Goal: Task Accomplishment & Management: Use online tool/utility

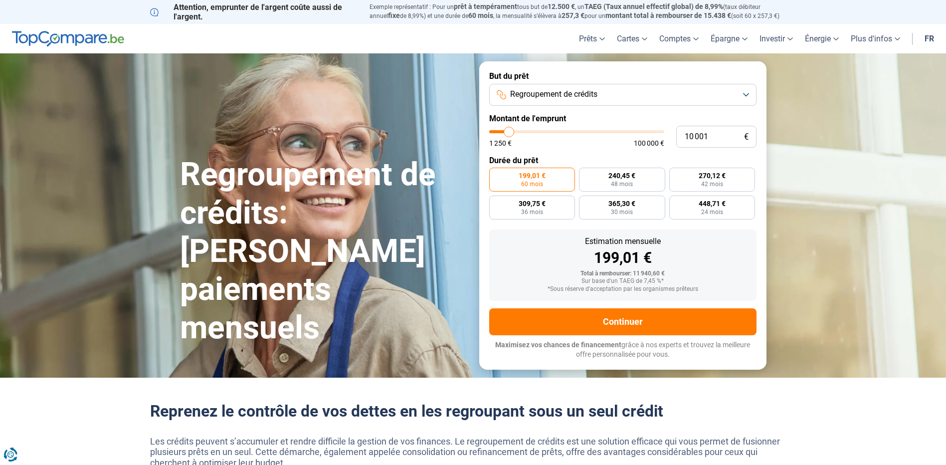
type input "9 500"
type input "9500"
type input "9 750"
type input "9750"
type input "10 250"
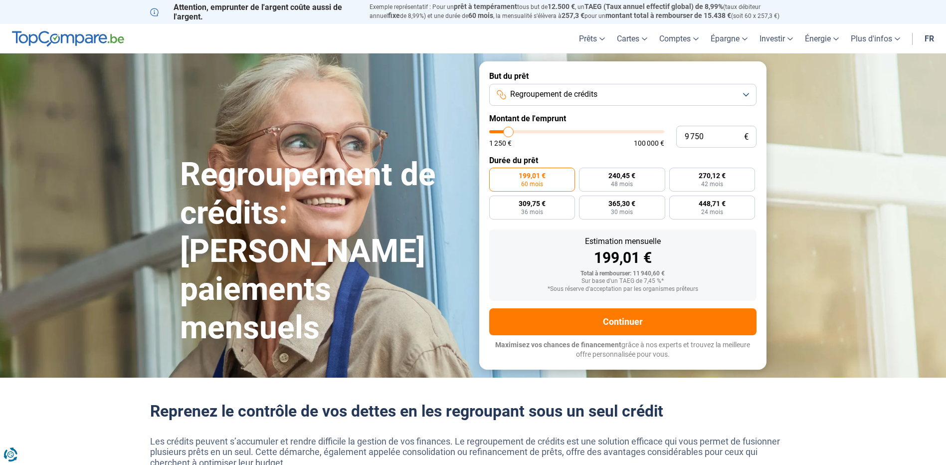
type input "10250"
type input "11 000"
type input "11000"
type input "11 500"
type input "11500"
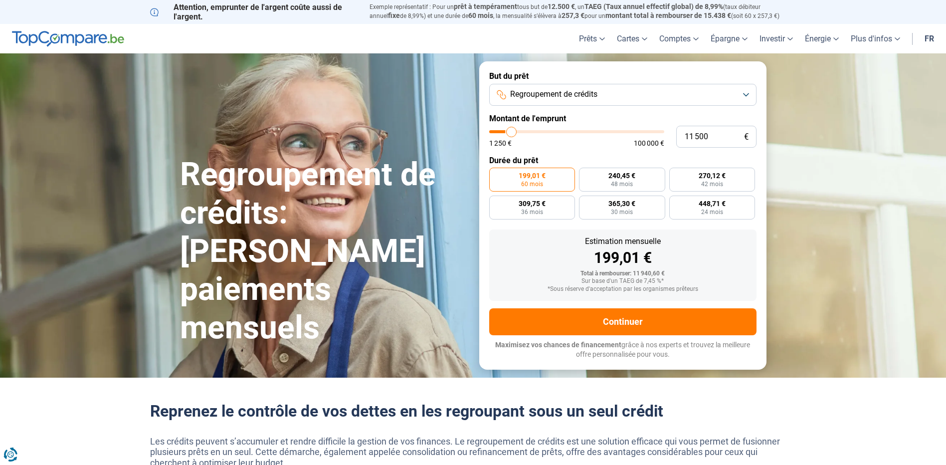
type input "12 000"
type input "12000"
type input "12 750"
type input "12750"
type input "13 250"
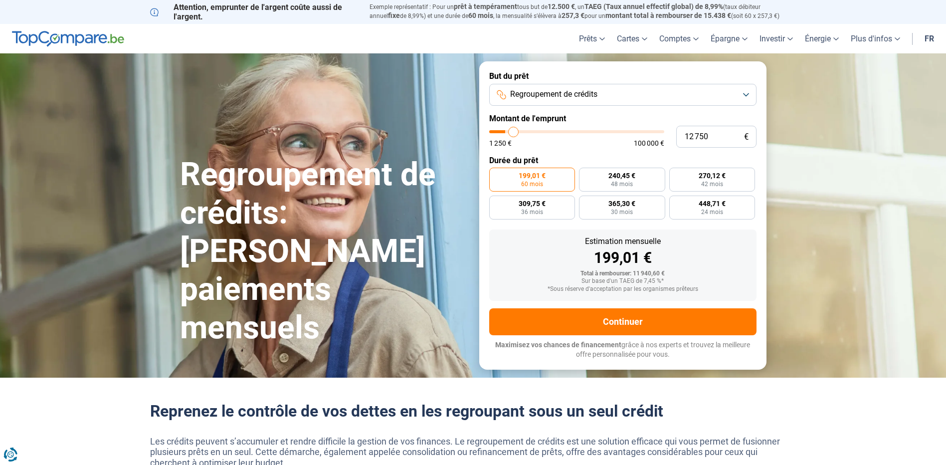
type input "13250"
type input "13 500"
type input "13500"
type input "14 250"
type input "14250"
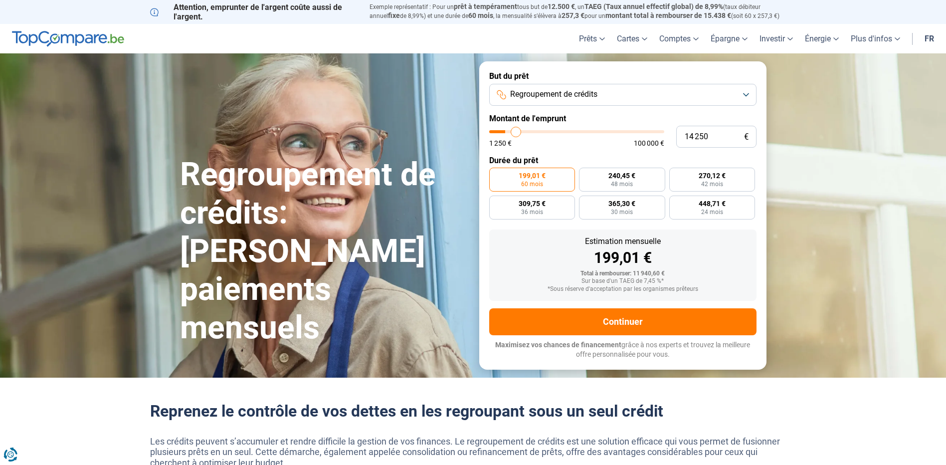
type input "14 500"
type input "14500"
type input "15 000"
type input "15000"
type input "15 750"
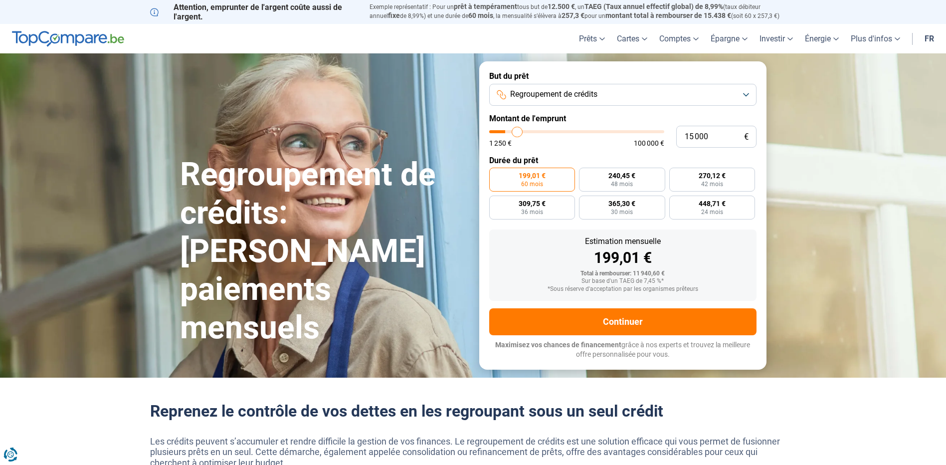
type input "15750"
type input "16 000"
type input "16000"
type input "16 500"
type input "16500"
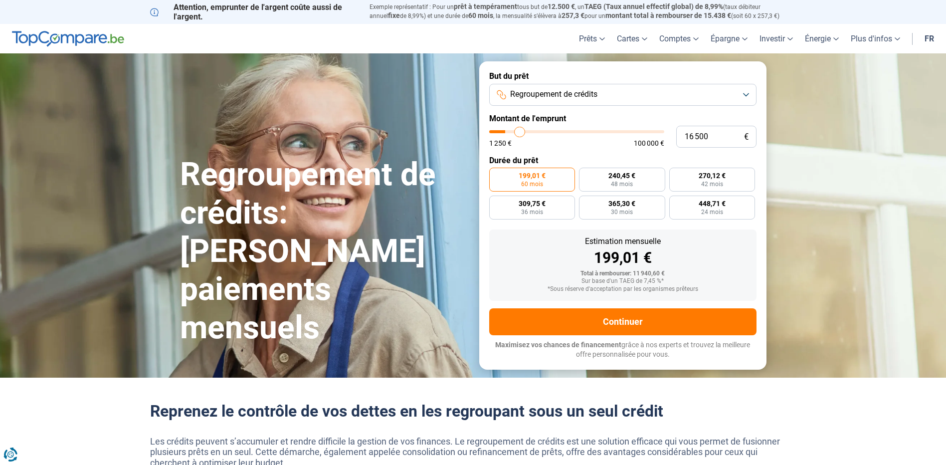
type input "17 000"
type input "17000"
type input "17 250"
type input "17250"
type input "17 500"
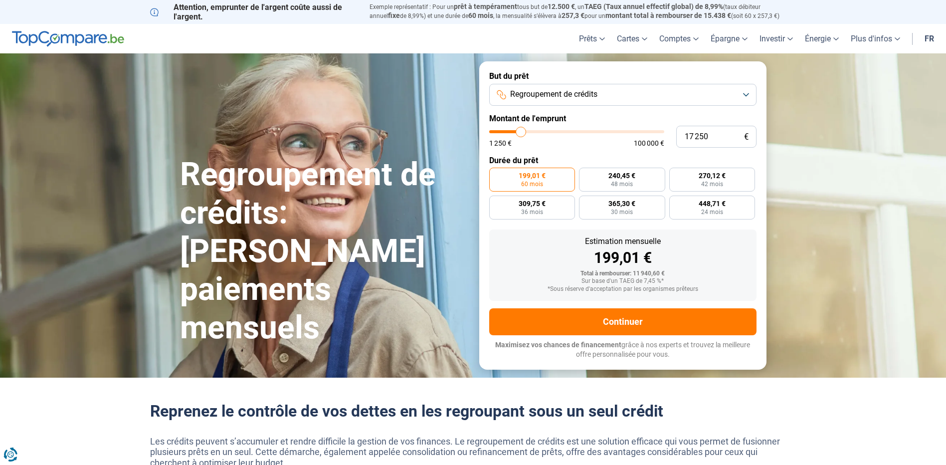
type input "17500"
type input "17 750"
type input "17750"
type input "18 000"
type input "18000"
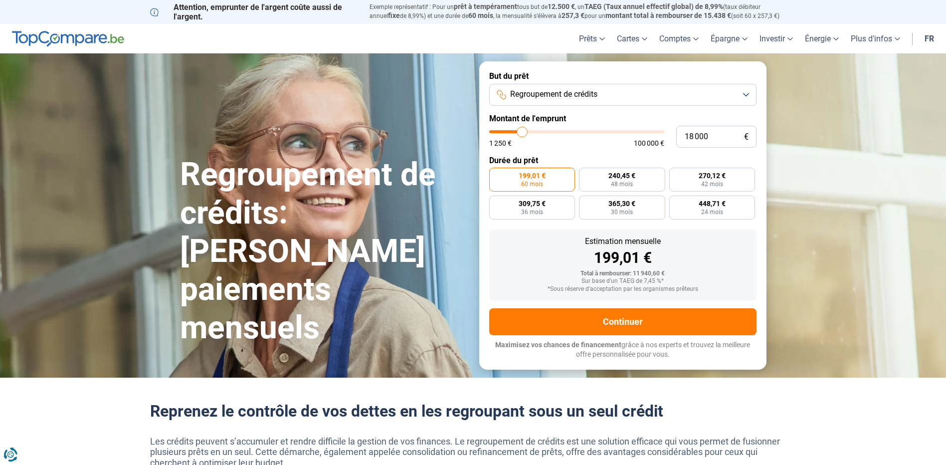
type input "18 750"
type input "18750"
type input "19 250"
type input "19250"
type input "20 000"
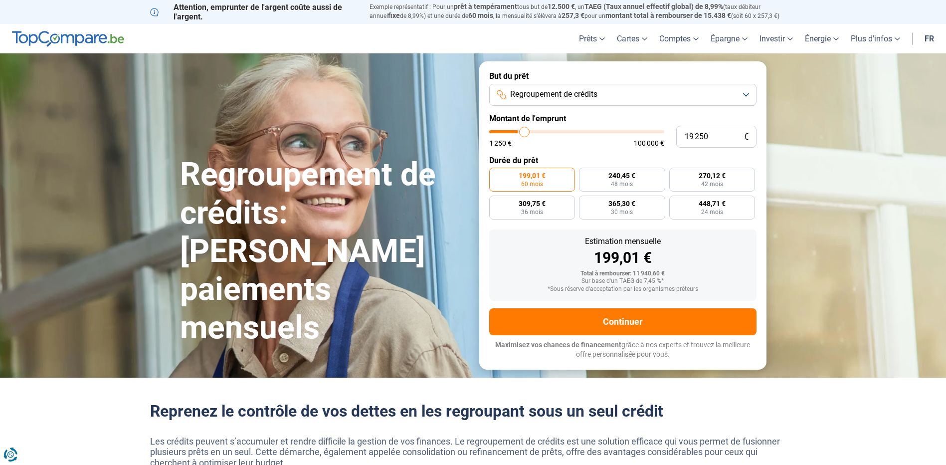
type input "20000"
type input "20 250"
type input "20250"
type input "20 500"
drag, startPoint x: 507, startPoint y: 134, endPoint x: 526, endPoint y: 136, distance: 19.0
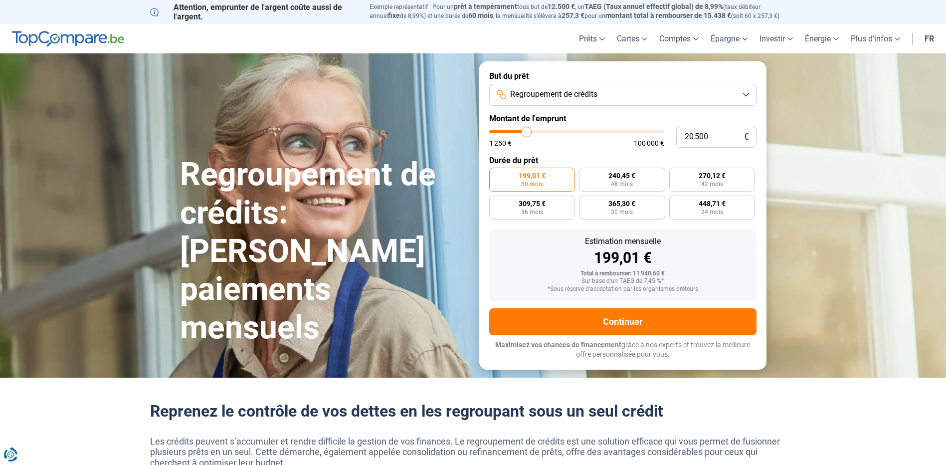
type input "20500"
click at [526, 133] on input "range" at bounding box center [576, 131] width 175 height 3
radio input "false"
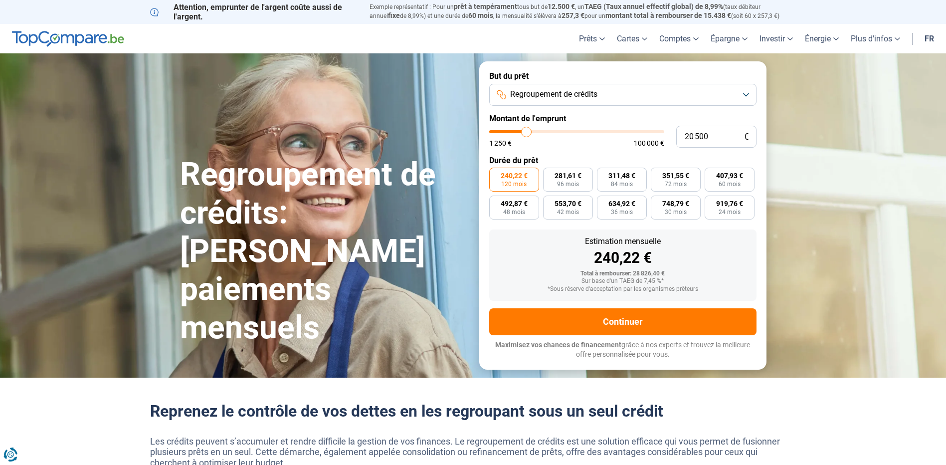
type input "25 250"
type input "25250"
type input "25 750"
type input "25750"
type input "26 000"
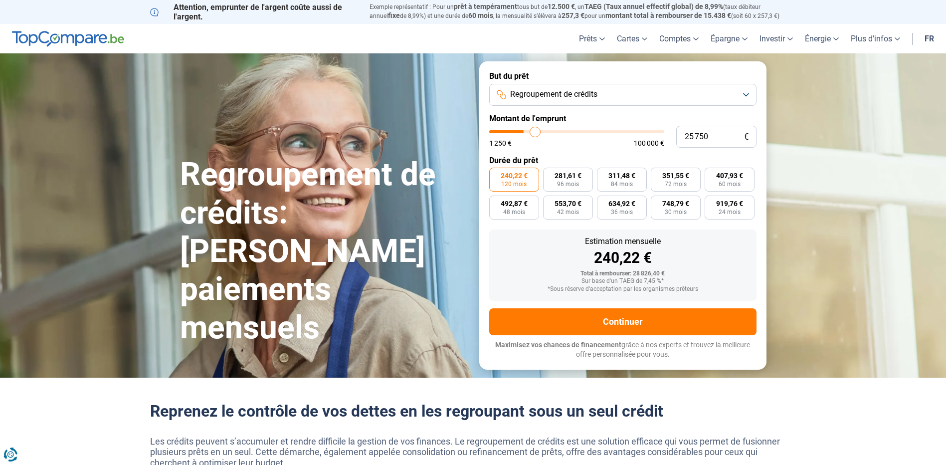
type input "26000"
type input "26 500"
type input "26500"
type input "26 750"
type input "26750"
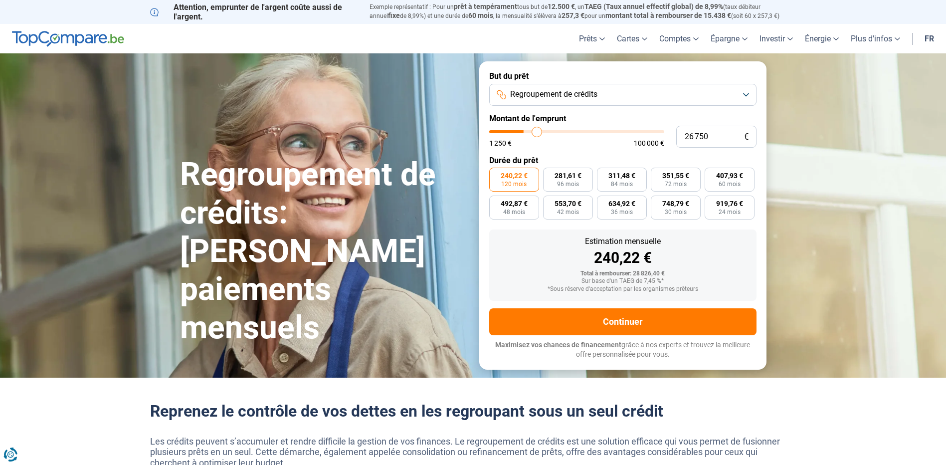
type input "27 500"
type input "27500"
type input "28 000"
type input "28000"
type input "28 250"
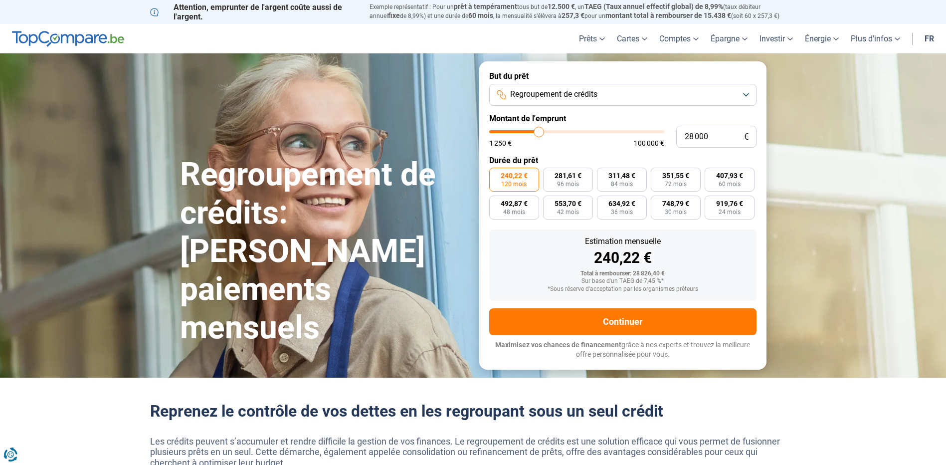
type input "28250"
type input "29 000"
type input "29000"
type input "29 500"
type input "29500"
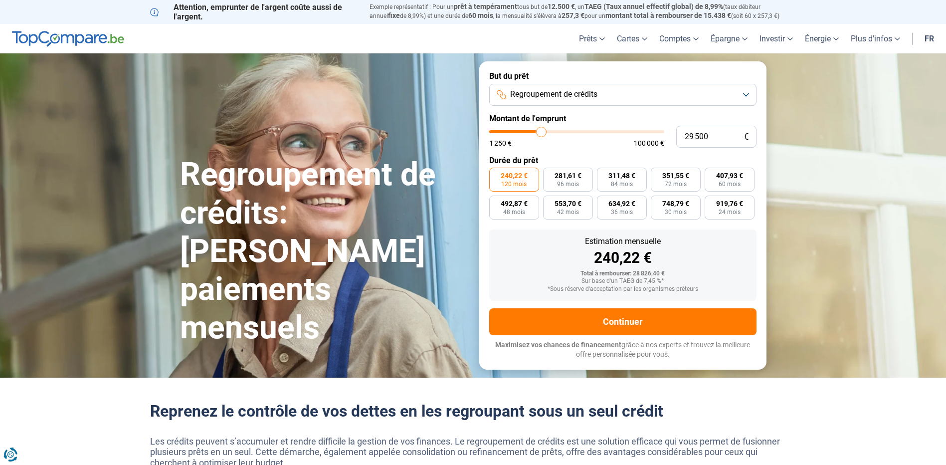
type input "29 750"
type input "29750"
type input "30 500"
type input "30500"
type input "30 750"
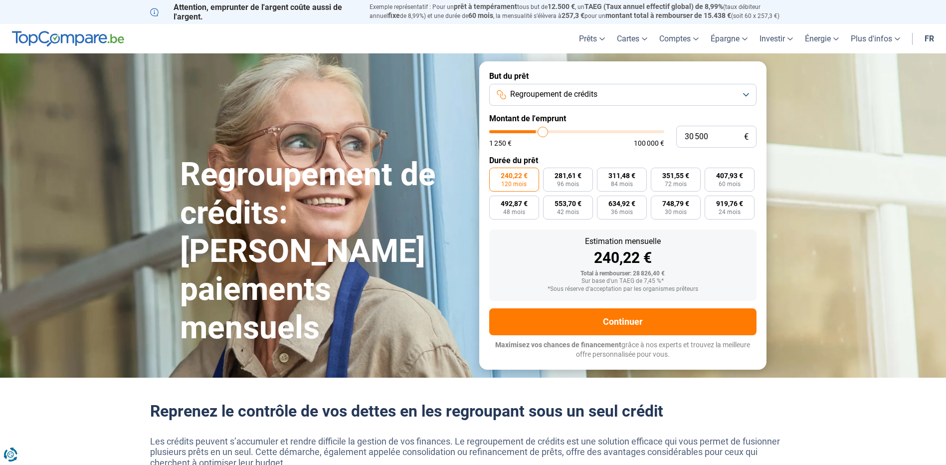
type input "30750"
type input "31 000"
type input "31000"
type input "31 250"
type input "31250"
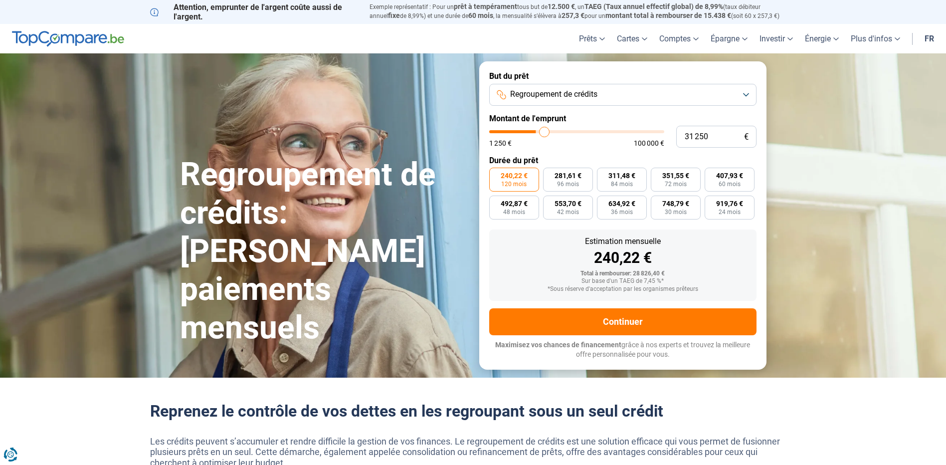
type input "32 000"
type input "32000"
type input "32 250"
type input "32250"
type input "32 750"
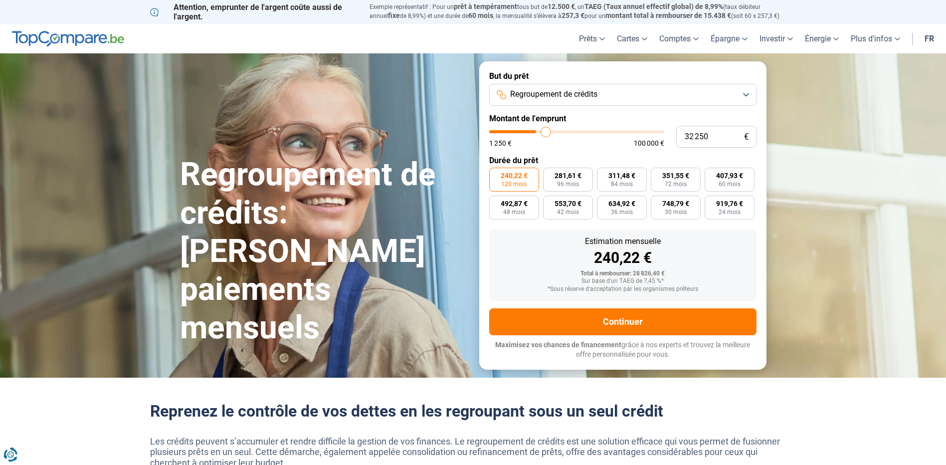
type input "32750"
type input "33 250"
type input "33250"
type input "33 500"
type input "33500"
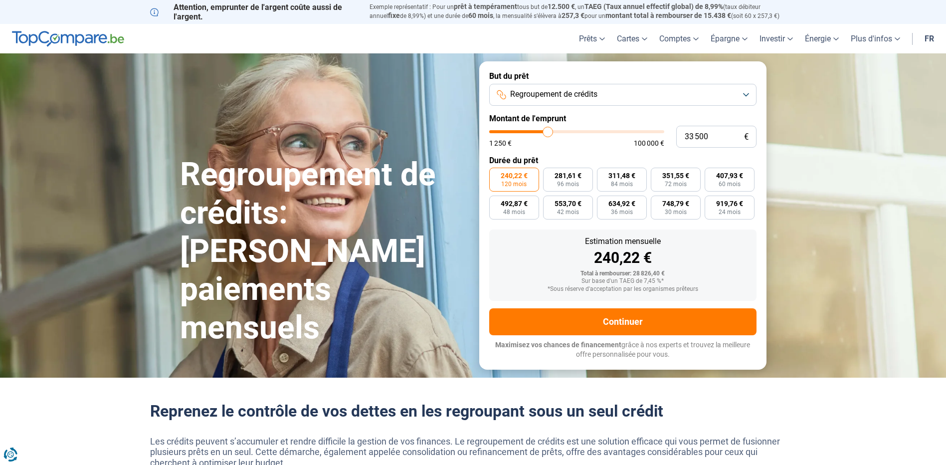
type input "34 000"
type input "34000"
type input "34 250"
drag, startPoint x: 533, startPoint y: 133, endPoint x: 550, endPoint y: 133, distance: 16.9
type input "34750"
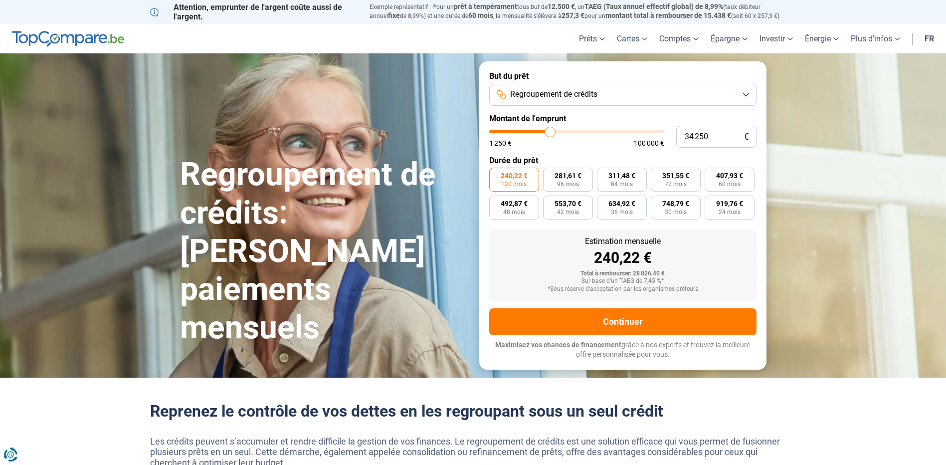
click at [550, 133] on input "range" at bounding box center [576, 131] width 175 height 3
type input "36 250"
type input "36250"
type input "37 000"
type input "37000"
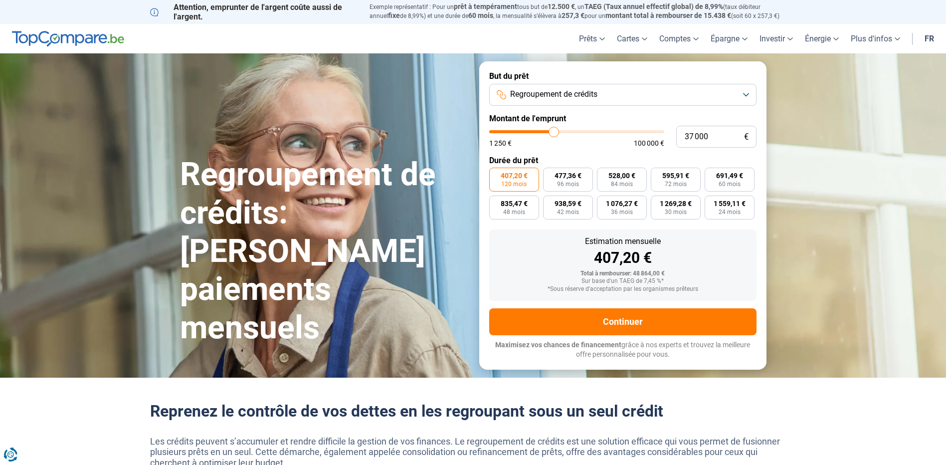
type input "38 500"
type input "38500"
type input "39 750"
type input "39750"
type input "41 250"
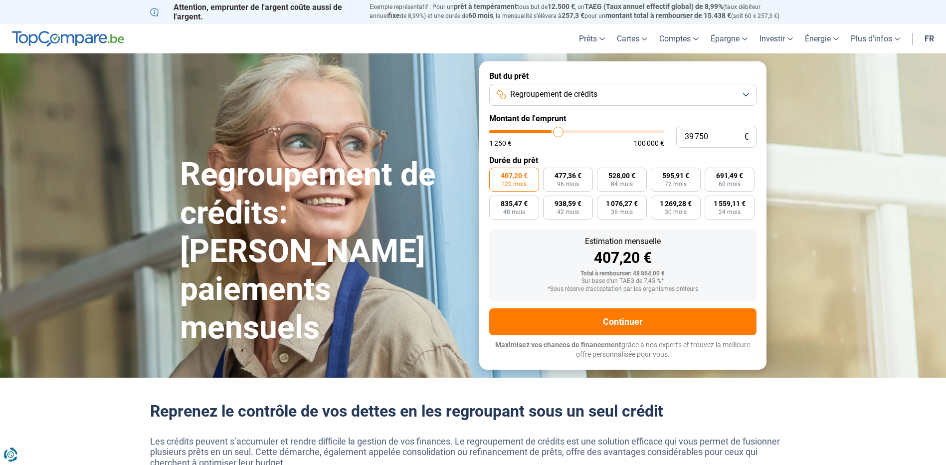
type input "41250"
type input "42 500"
type input "42500"
type input "43 000"
type input "43000"
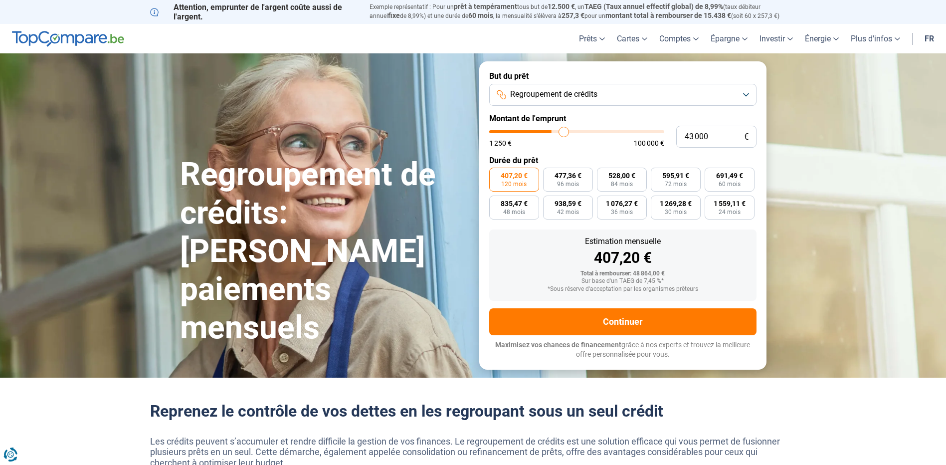
type input "44 000"
type input "44000"
type input "44 500"
type input "44500"
type input "45 000"
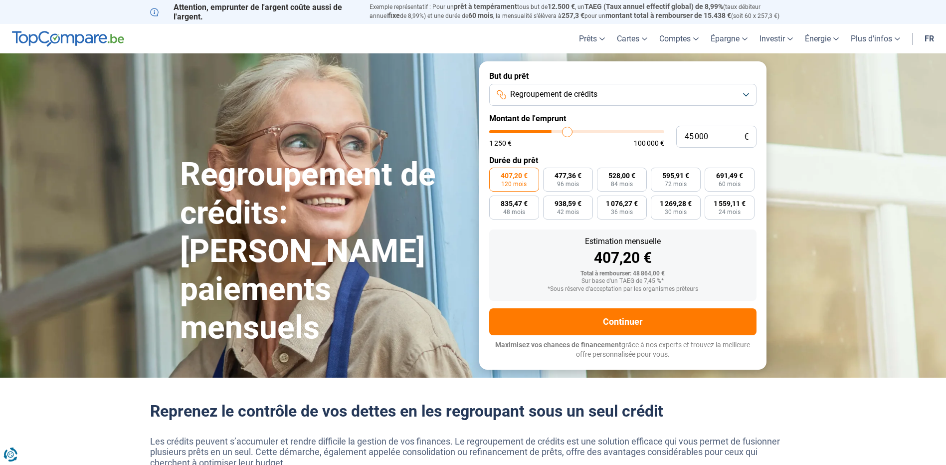
drag, startPoint x: 552, startPoint y: 133, endPoint x: 567, endPoint y: 132, distance: 14.5
type input "45000"
click at [567, 132] on input "range" at bounding box center [576, 131] width 175 height 3
type input "48 000"
type input "48000"
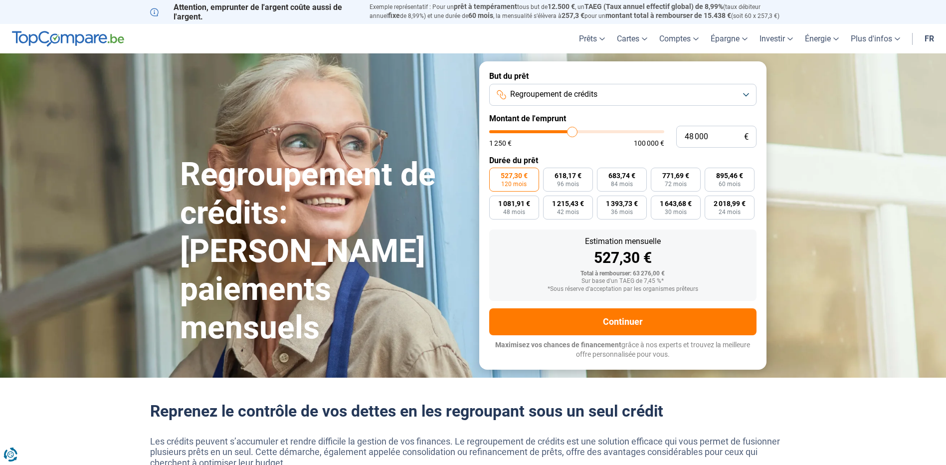
type input "49 000"
type input "49000"
type input "50 250"
type input "50250"
type input "51 500"
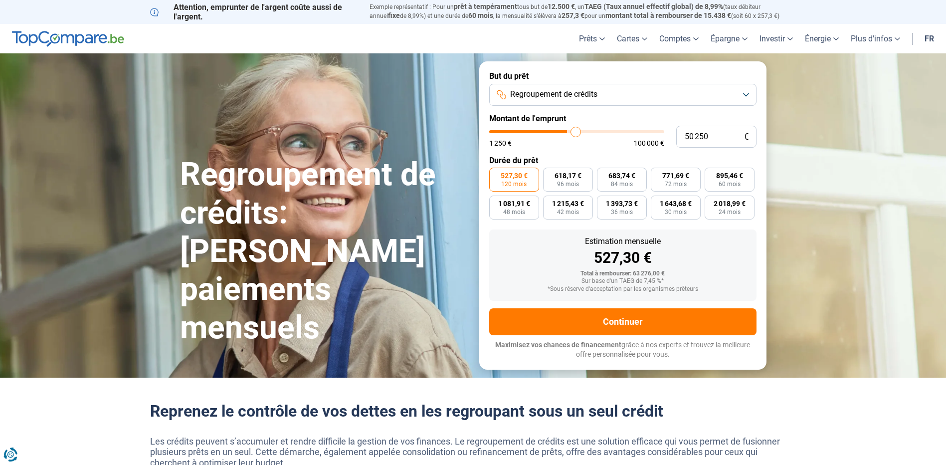
type input "51500"
type input "52 500"
type input "52500"
type input "53 000"
type input "53000"
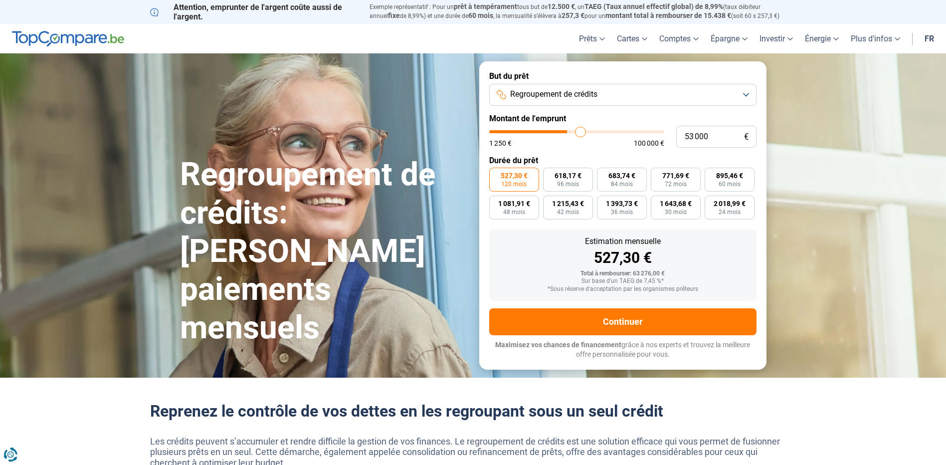
type input "54 000"
type input "54000"
type input "54 750"
type input "54750"
type input "55 500"
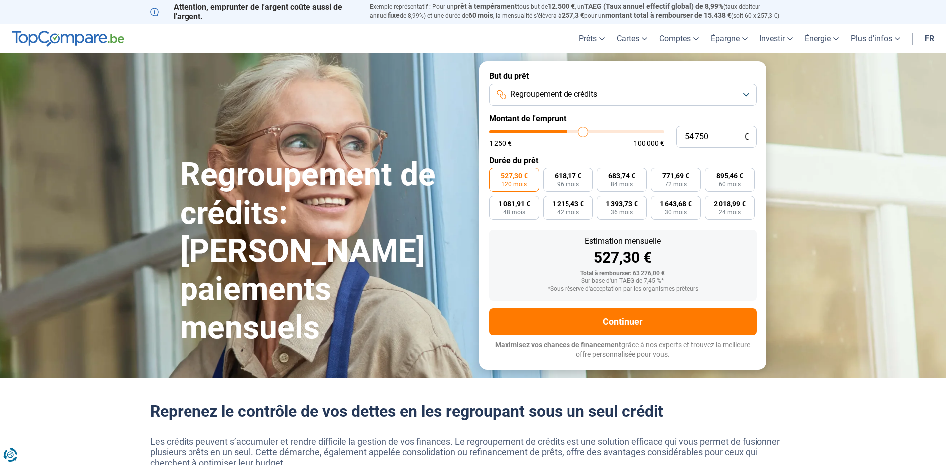
type input "55500"
type input "56 000"
type input "56000"
type input "56 250"
type input "56250"
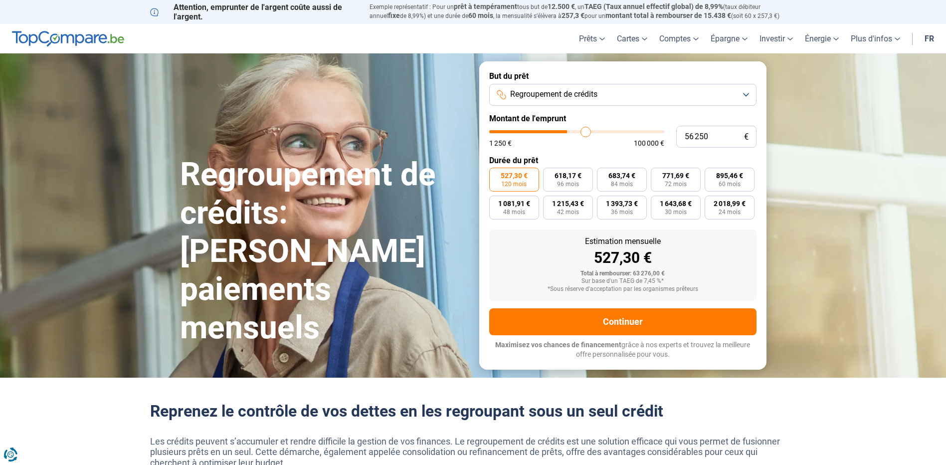
click at [586, 131] on input "range" at bounding box center [576, 131] width 175 height 3
type input "59 250"
type input "59250"
type input "60 750"
type input "60750"
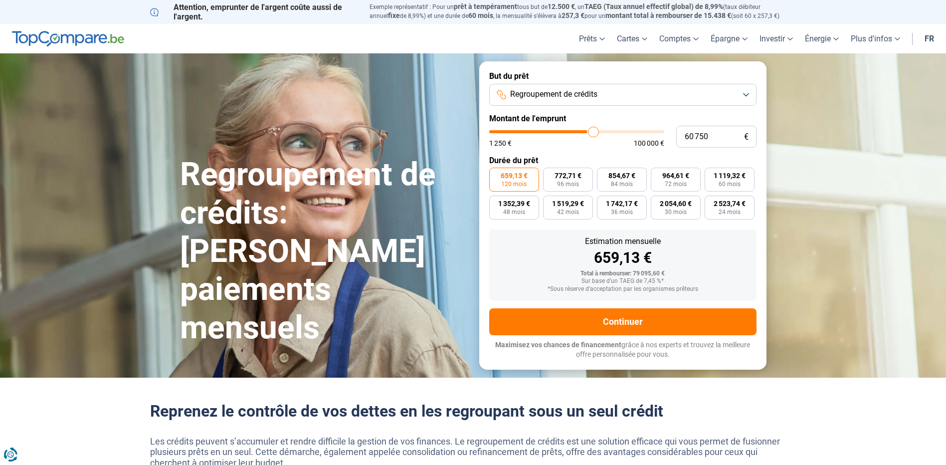
type input "63 000"
type input "63000"
type input "65 000"
type input "65000"
type input "67 250"
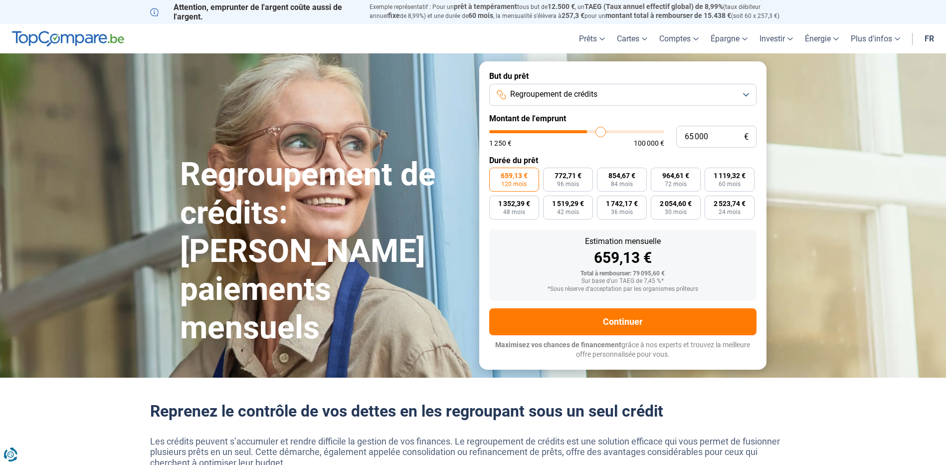
type input "67250"
type input "69 500"
type input "69500"
type input "71 000"
type input "71000"
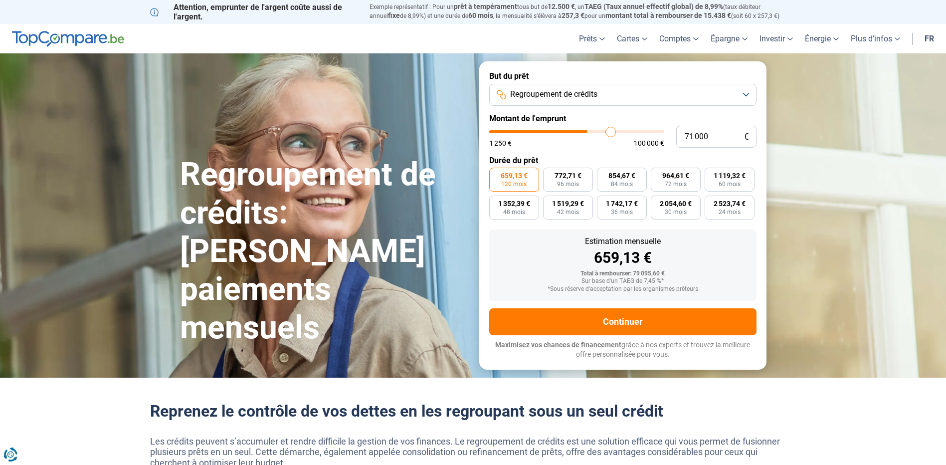
type input "72 750"
type input "72750"
type input "74 000"
type input "74000"
type input "74 750"
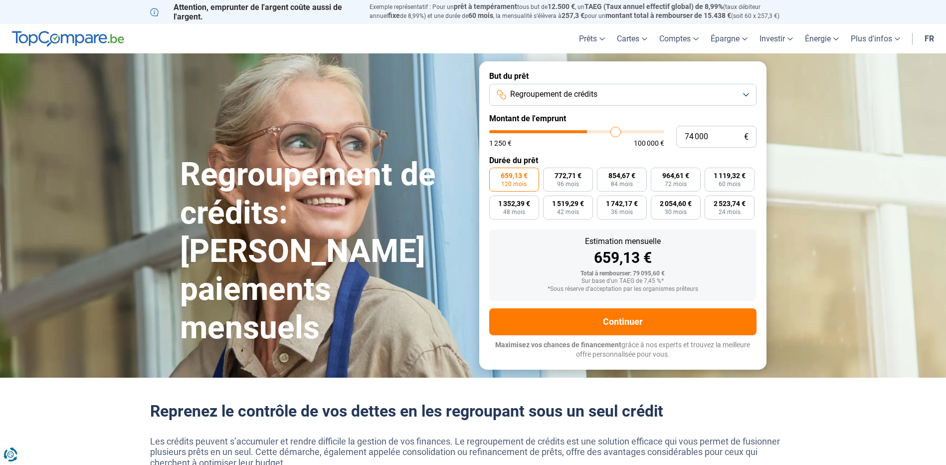
type input "74750"
type input "75 250"
type input "75250"
type input "75 500"
type input "75500"
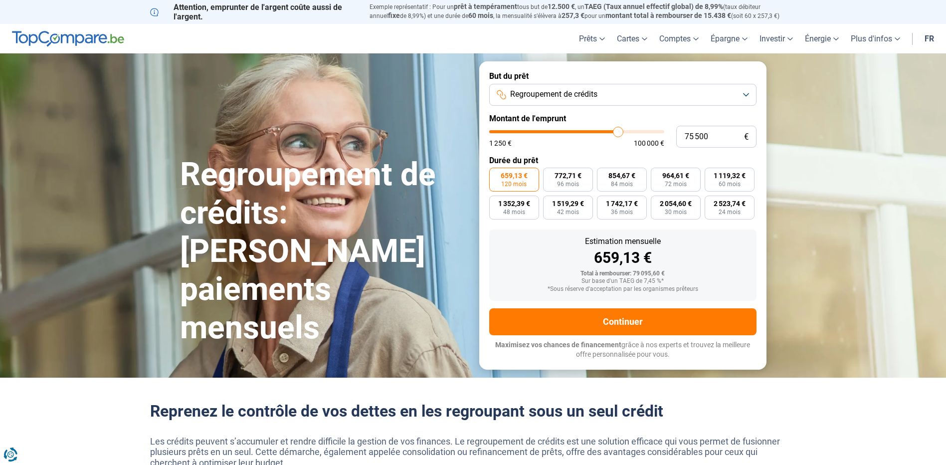
click at [618, 130] on input "range" at bounding box center [576, 131] width 175 height 3
type input "76 500"
type input "76500"
type input "77 250"
type input "77250"
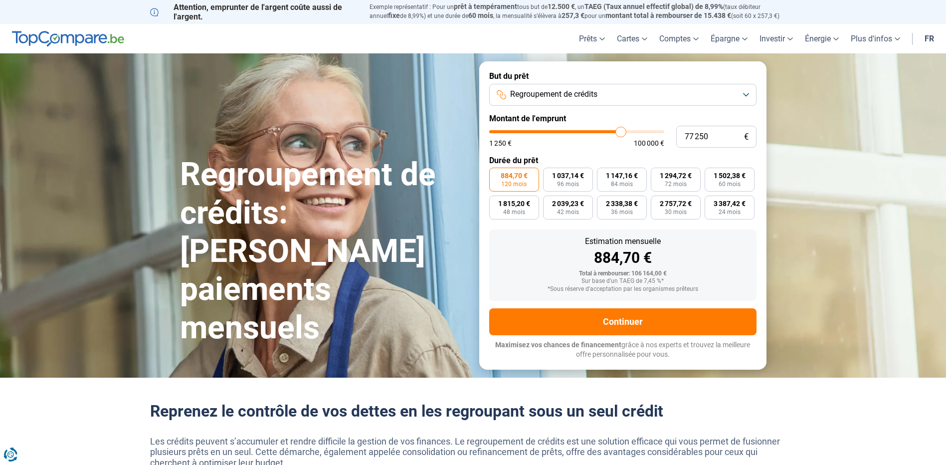
type input "78 750"
type input "78750"
type input "80 000"
type input "80000"
type input "81 750"
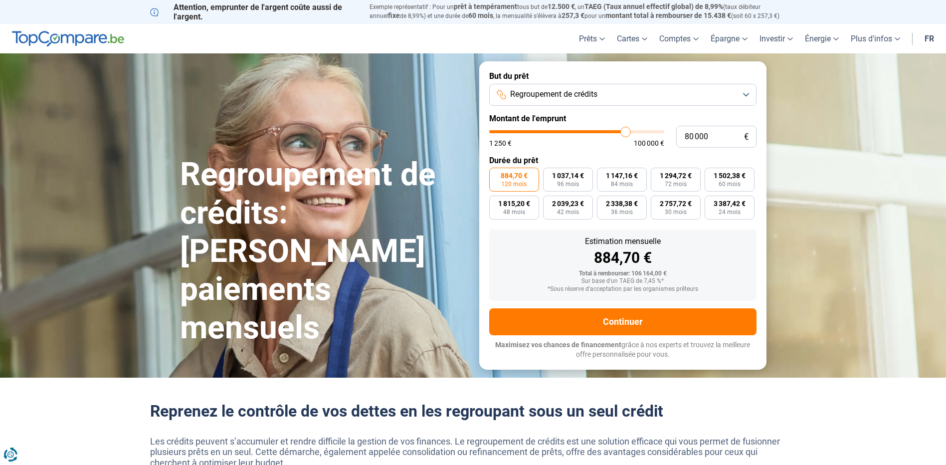
type input "81750"
type input "83 750"
type input "83750"
type input "86 000"
type input "86000"
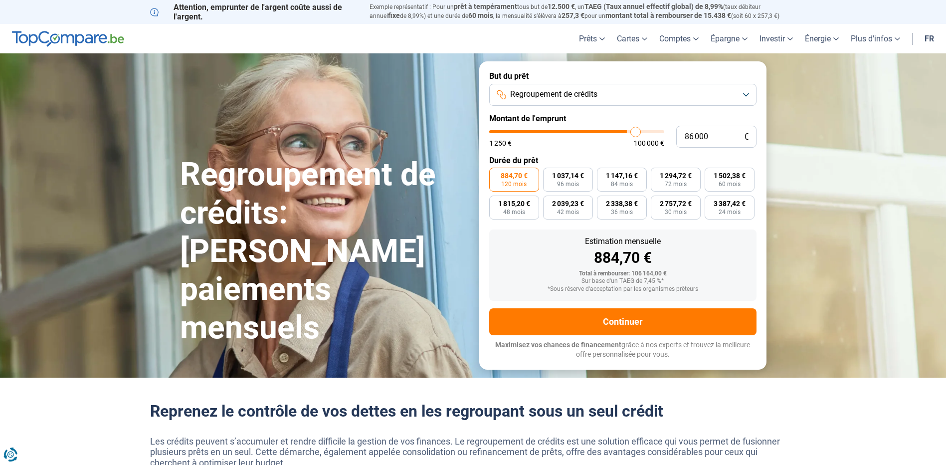
type input "88 000"
type input "88000"
type input "89 750"
type input "89750"
type input "91 250"
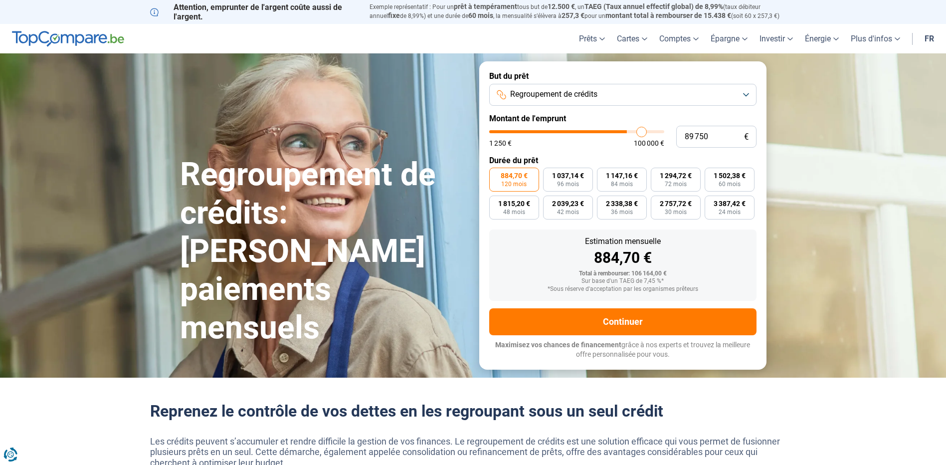
type input "91250"
type input "92 000"
type input "92000"
type input "92 750"
drag, startPoint x: 623, startPoint y: 130, endPoint x: 646, endPoint y: 131, distance: 23.0
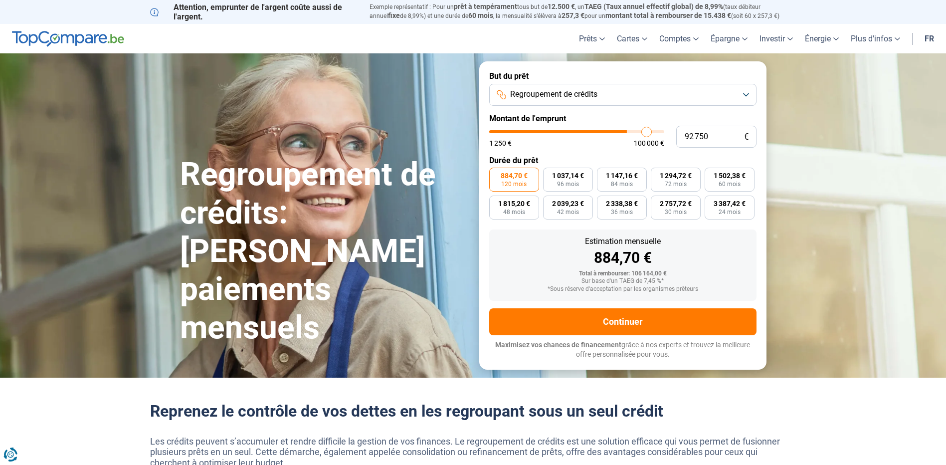
type input "92750"
click at [646, 131] on input "range" at bounding box center [576, 131] width 175 height 3
type input "94 500"
type input "94500"
type input "95 500"
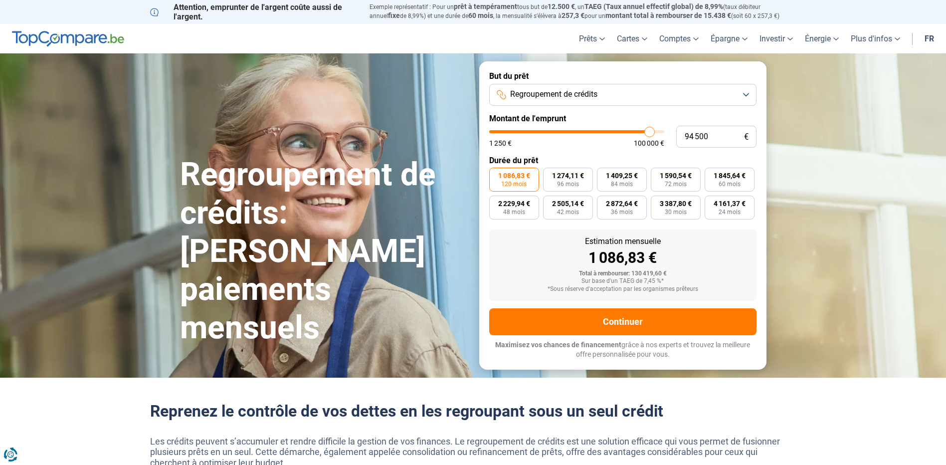
type input "95500"
type input "96 000"
type input "96000"
type input "96 500"
type input "96500"
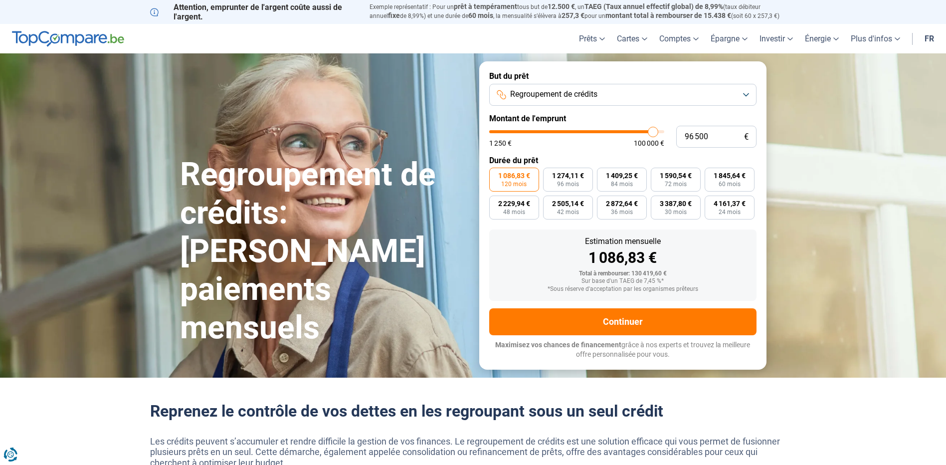
type input "97 500"
type input "97500"
type input "98 000"
type input "98000"
type input "99 000"
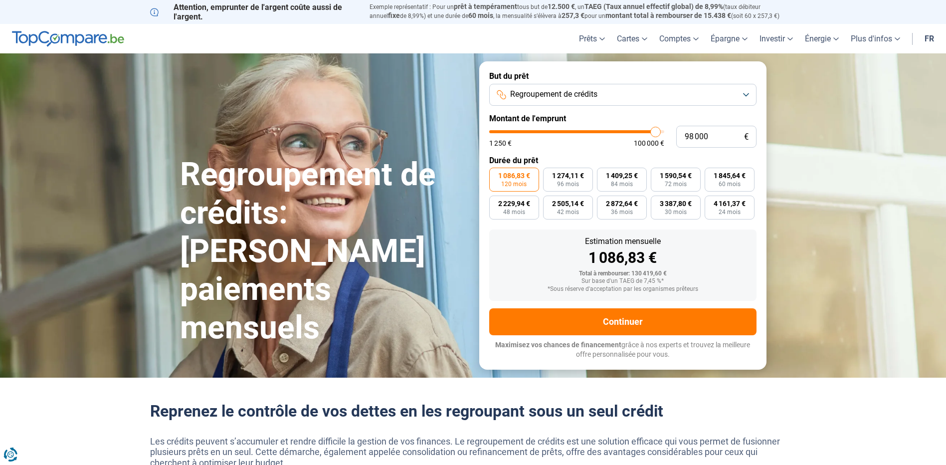
type input "99000"
type input "99 500"
drag, startPoint x: 654, startPoint y: 134, endPoint x: 661, endPoint y: 137, distance: 7.4
click at [661, 133] on input "range" at bounding box center [576, 131] width 175 height 3
drag, startPoint x: 659, startPoint y: 135, endPoint x: 576, endPoint y: 139, distance: 83.3
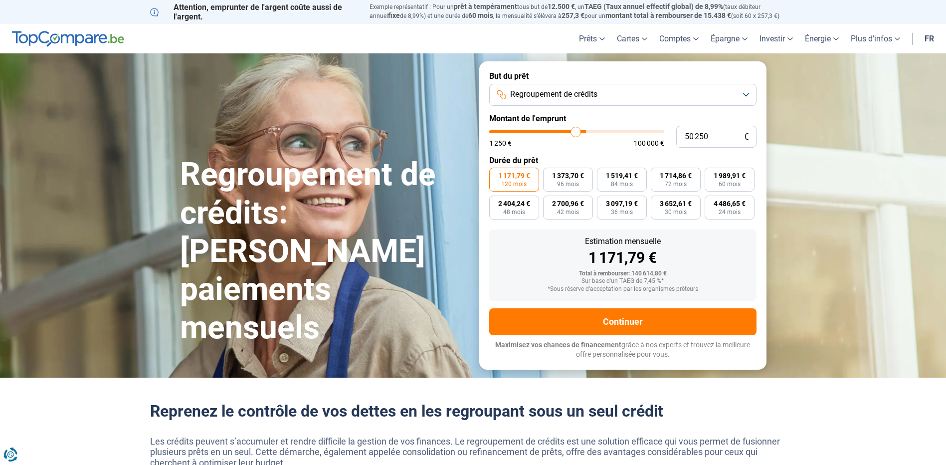
click at [576, 133] on input "range" at bounding box center [576, 131] width 175 height 3
drag, startPoint x: 575, startPoint y: 137, endPoint x: 562, endPoint y: 137, distance: 13.0
click at [562, 133] on input "range" at bounding box center [576, 131] width 175 height 3
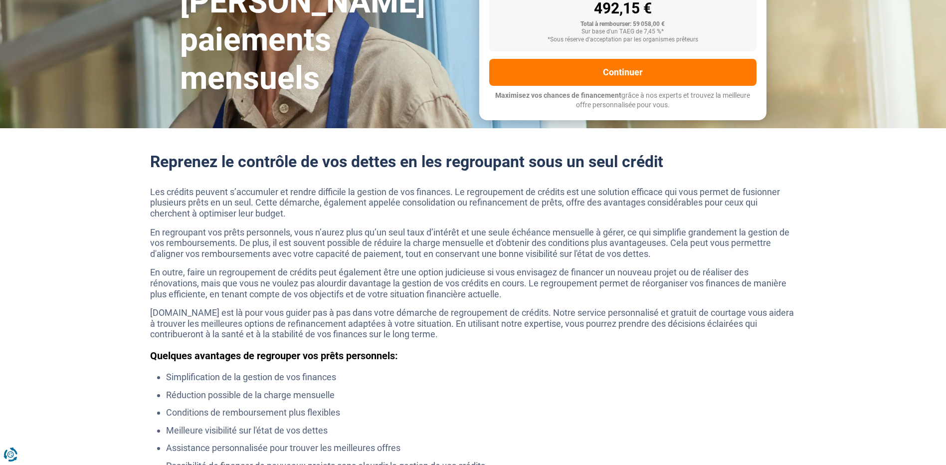
scroll to position [50, 0]
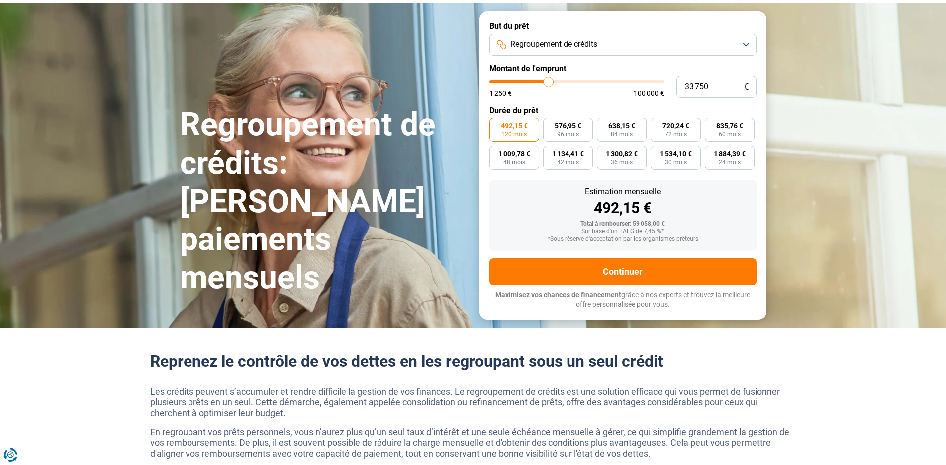
click at [548, 83] on input "range" at bounding box center [576, 81] width 175 height 3
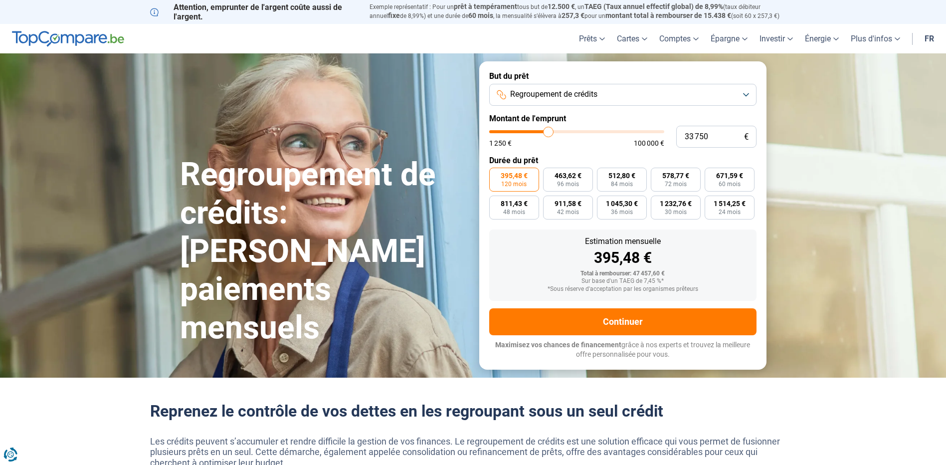
scroll to position [299, 0]
